Goal: Task Accomplishment & Management: Complete application form

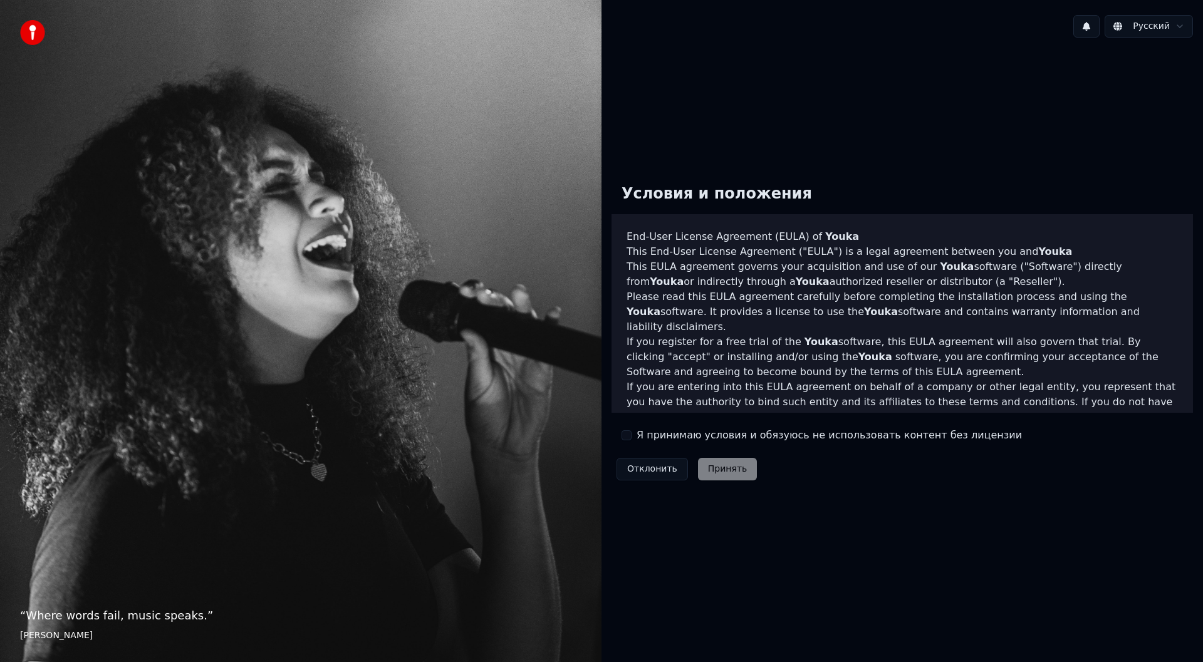
click at [628, 435] on button "Я принимаю условия и обязуюсь не использовать контент без лицензии" at bounding box center [627, 435] width 10 height 10
click at [712, 469] on button "Принять" at bounding box center [728, 469] width 60 height 23
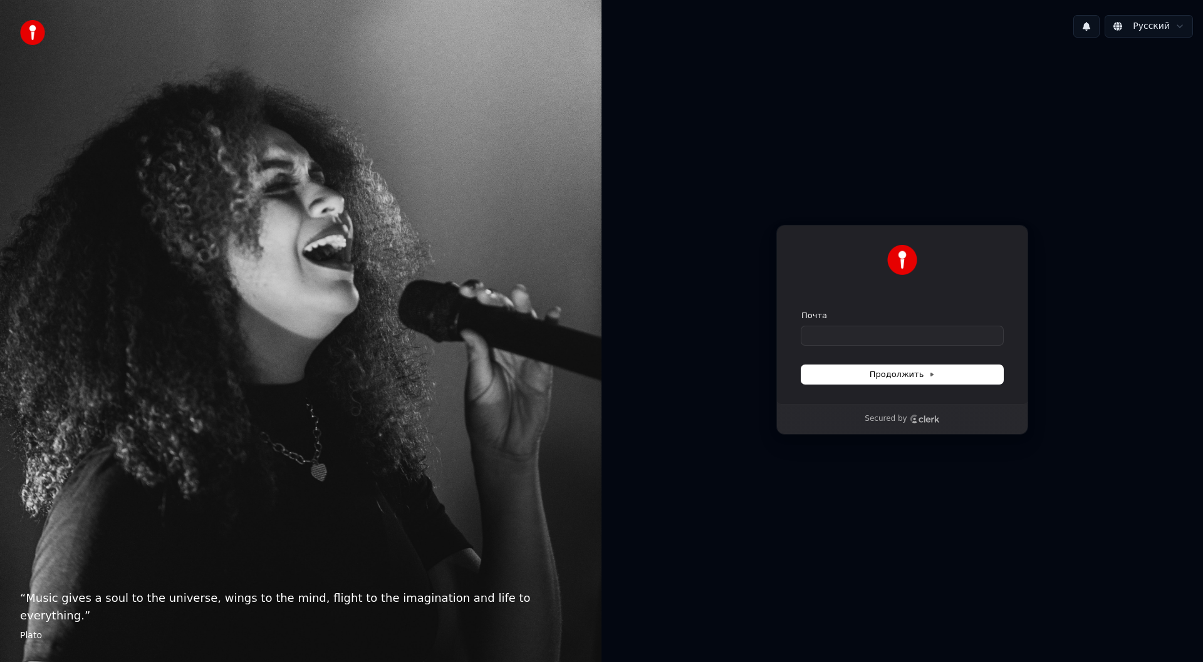
click at [920, 57] on div "Продолжить с помощью Google или Почта Продолжить Secured by" at bounding box center [901, 330] width 601 height 565
click at [822, 334] on input "Почта" at bounding box center [902, 335] width 202 height 19
click at [907, 365] on button "Продолжить" at bounding box center [902, 374] width 202 height 19
type input "**********"
